Goal: Task Accomplishment & Management: Use online tool/utility

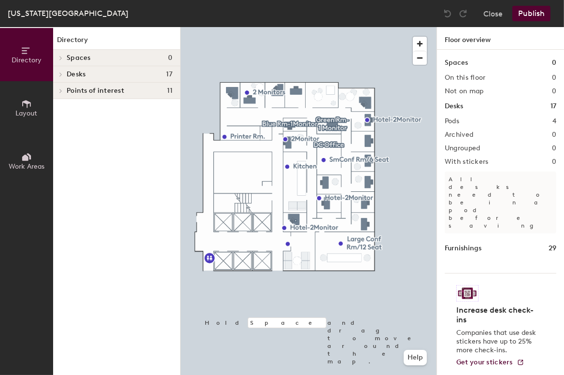
click at [289, 27] on div at bounding box center [309, 27] width 256 height 0
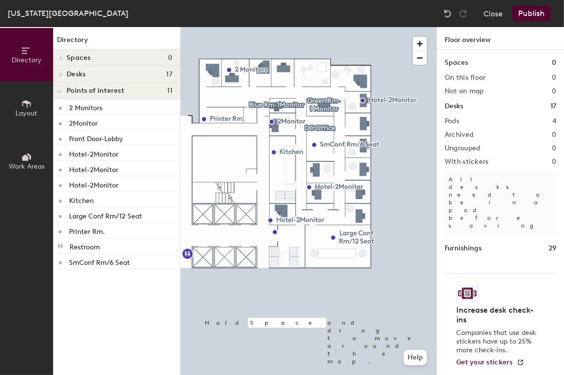
click at [284, 27] on div at bounding box center [309, 27] width 256 height 0
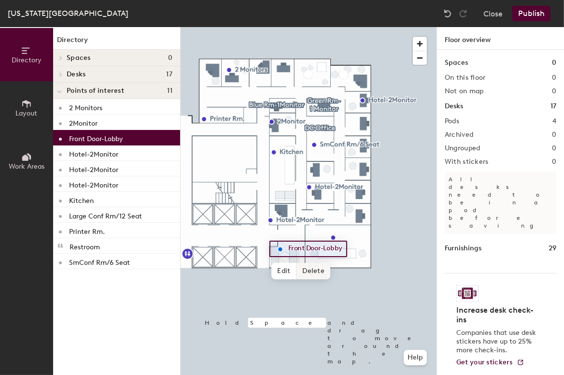
click at [371, 27] on div at bounding box center [309, 27] width 256 height 0
click at [286, 270] on span "Edit" at bounding box center [283, 271] width 25 height 16
click at [301, 248] on input "Front Door-Lobby" at bounding box center [321, 249] width 70 height 14
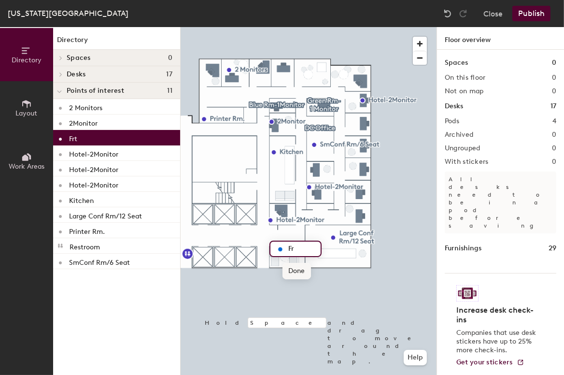
type input "F"
type input "D"
type input "Entrance/Lobby"
click at [315, 272] on span "Done" at bounding box center [311, 271] width 28 height 16
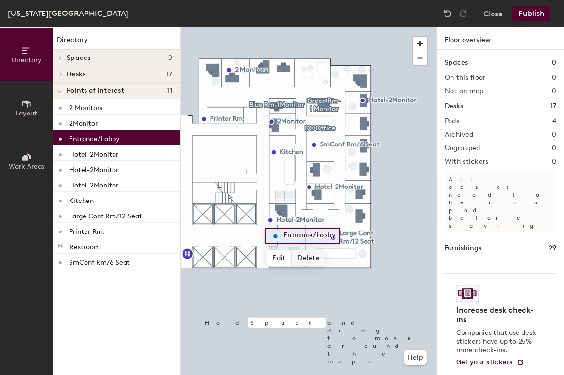
click at [343, 27] on div at bounding box center [309, 27] width 256 height 0
click at [283, 257] on span "Edit" at bounding box center [278, 258] width 25 height 16
click at [311, 234] on input "Entrance/Lobby" at bounding box center [311, 236] width 61 height 14
type input "Enter/Lobby"
click at [298, 256] on span "Done" at bounding box center [300, 258] width 28 height 16
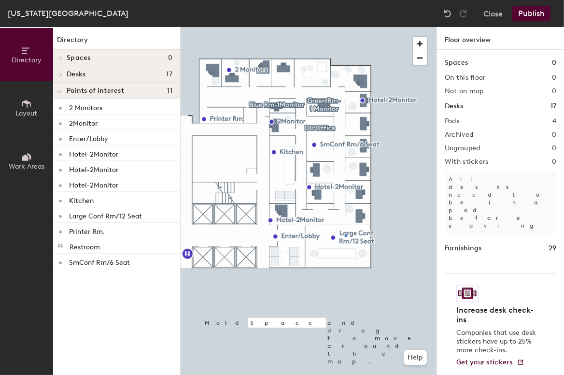
click at [346, 27] on div at bounding box center [309, 27] width 256 height 0
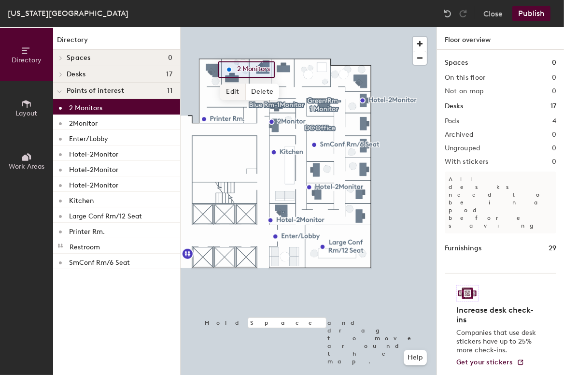
click at [239, 91] on span "Edit" at bounding box center [232, 92] width 25 height 16
click at [272, 69] on input "2 Monitors" at bounding box center [256, 70] width 43 height 14
click at [269, 69] on input "2 Monitors" at bounding box center [256, 70] width 43 height 14
type input "2 Monitor"
click at [256, 91] on span "Done" at bounding box center [249, 92] width 28 height 16
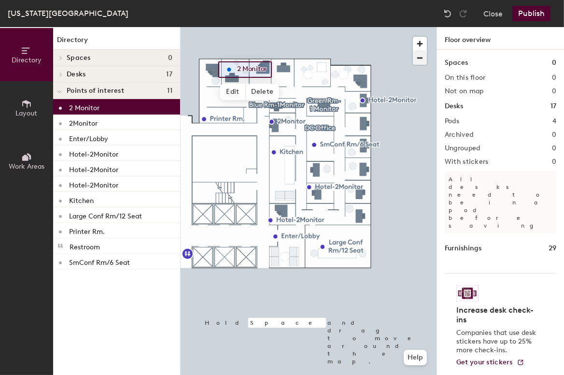
click at [410, 27] on div at bounding box center [309, 27] width 256 height 0
